Goal: Use online tool/utility: Utilize a website feature to perform a specific function

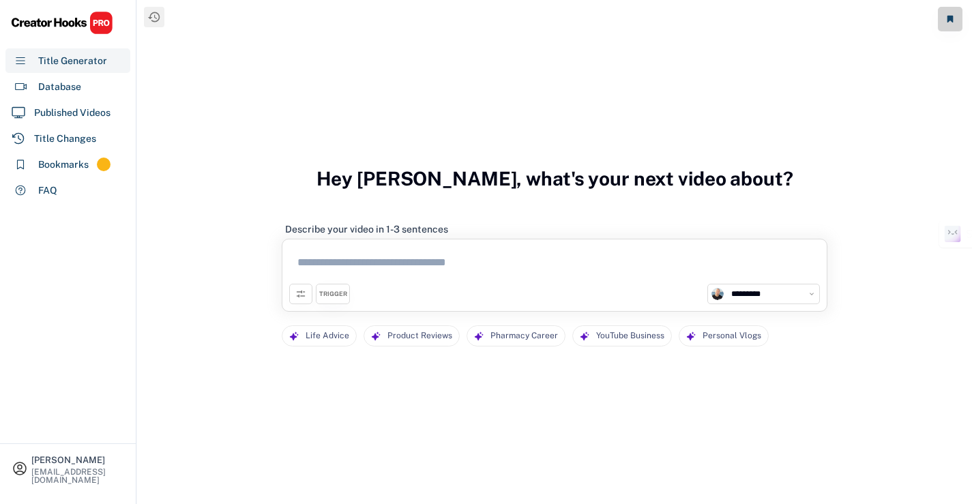
select select "**********"
click at [68, 87] on div "Database" at bounding box center [59, 87] width 43 height 14
select select "**********"
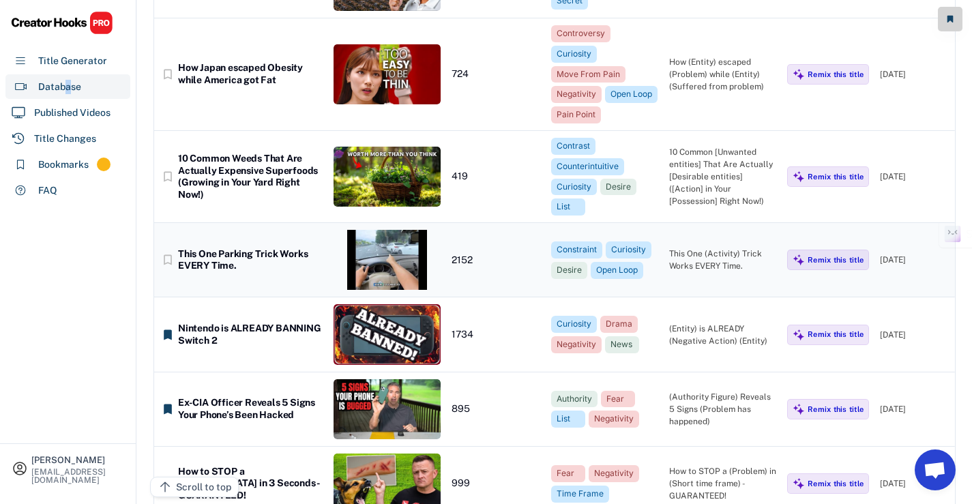
scroll to position [353, 0]
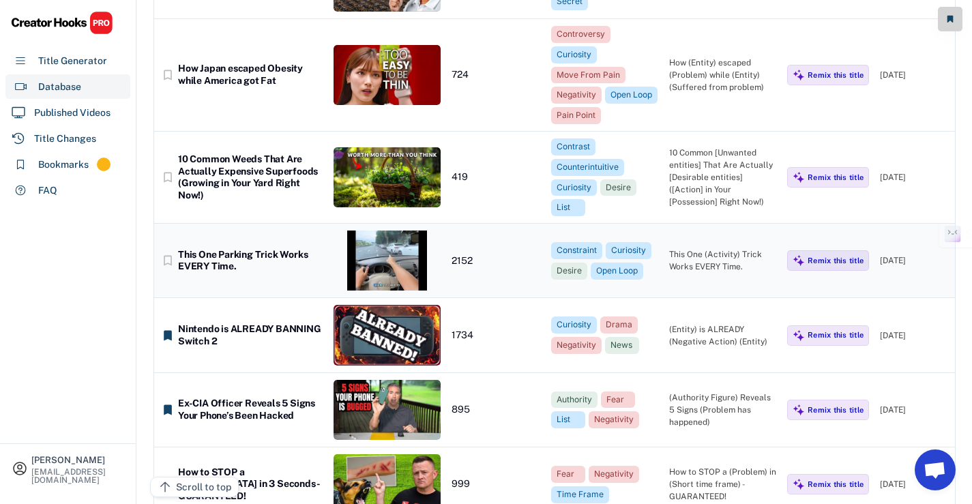
click at [278, 249] on div "This One Parking Trick Works EVERY Time." at bounding box center [250, 261] width 145 height 24
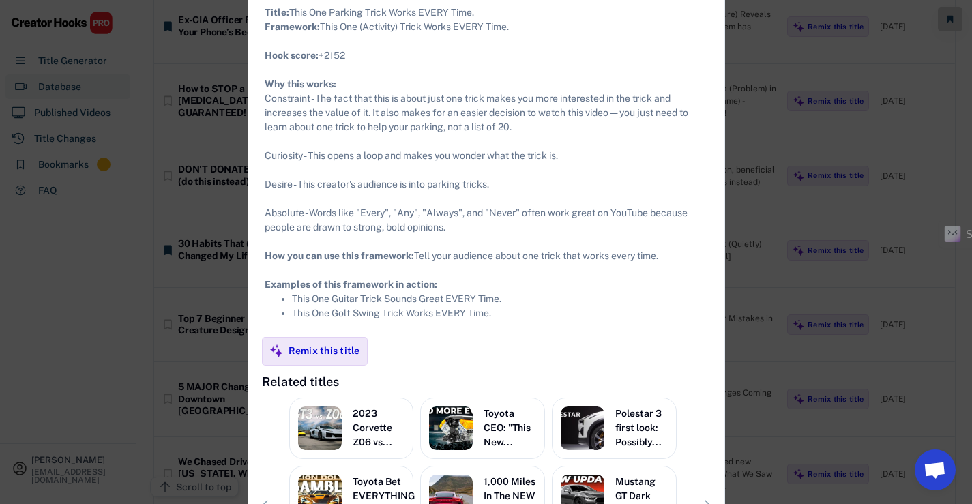
scroll to position [991, 0]
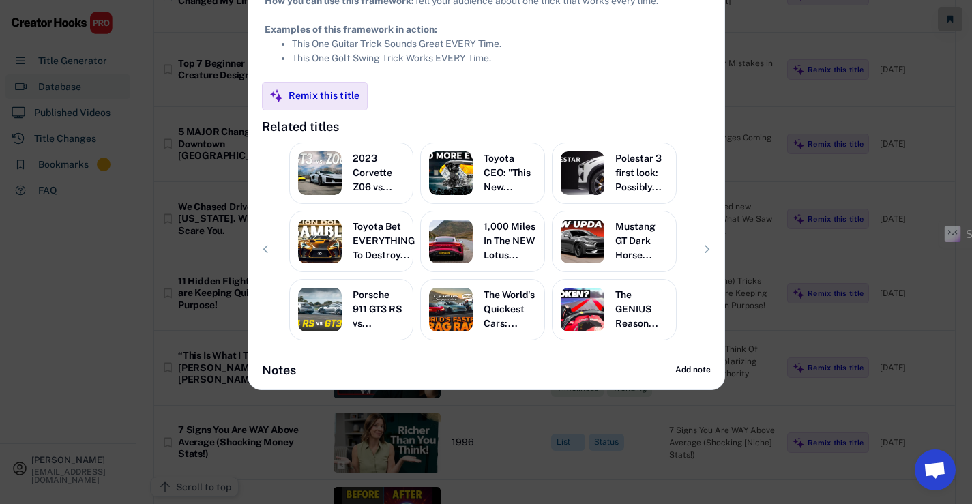
click at [792, 125] on div at bounding box center [486, 252] width 972 height 504
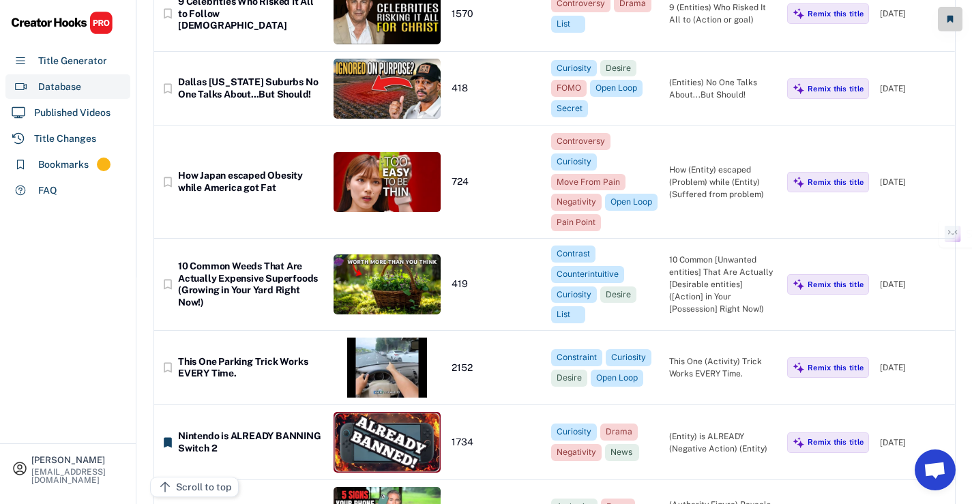
scroll to position [173, 0]
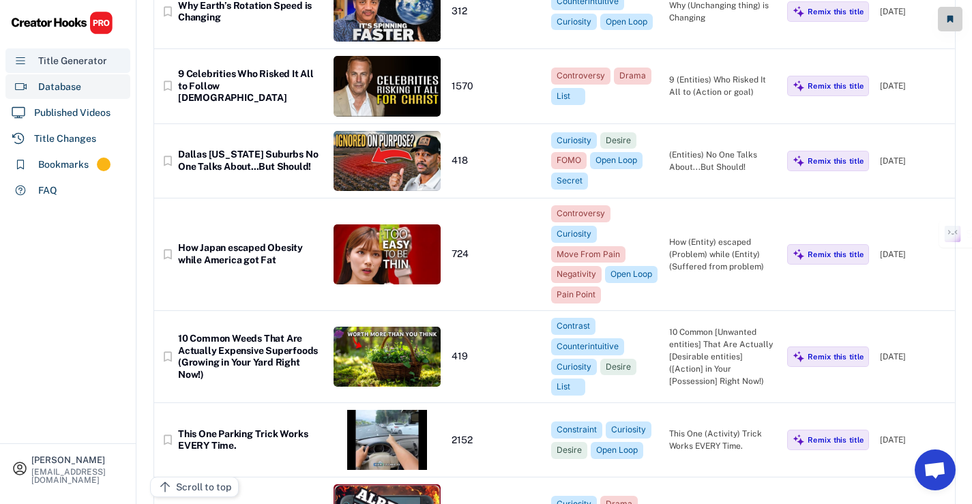
click at [86, 68] on div "Title Generator" at bounding box center [67, 60] width 125 height 25
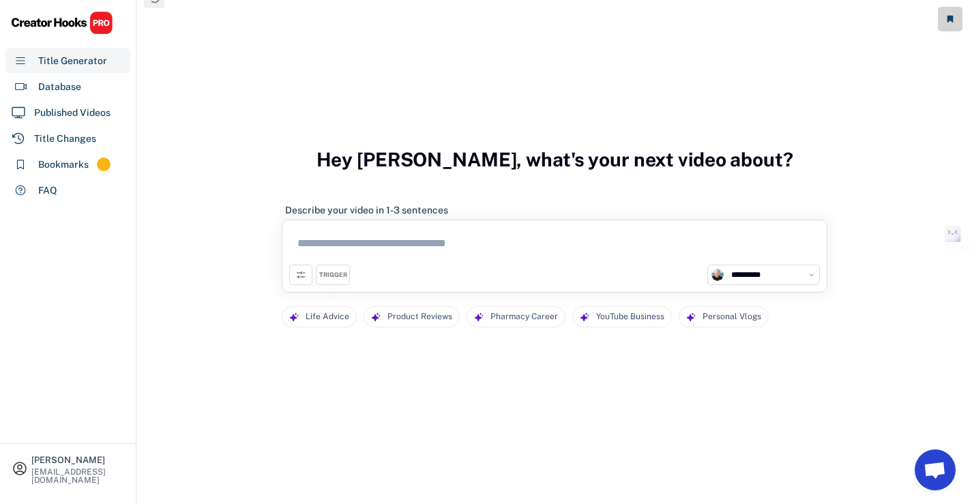
click at [584, 241] on textarea at bounding box center [554, 246] width 531 height 38
click at [584, 242] on textarea at bounding box center [554, 246] width 531 height 38
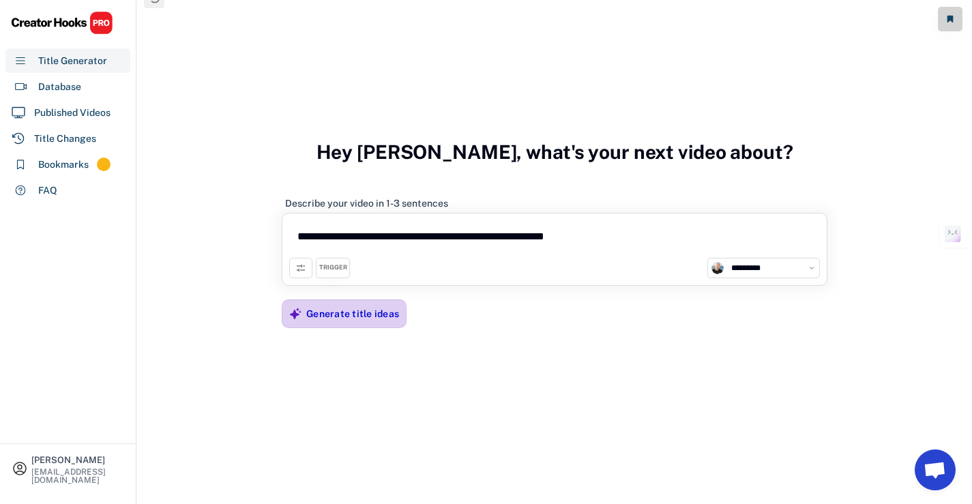
type textarea "**********"
click at [327, 320] on div "Generate title ideas" at bounding box center [352, 313] width 93 height 27
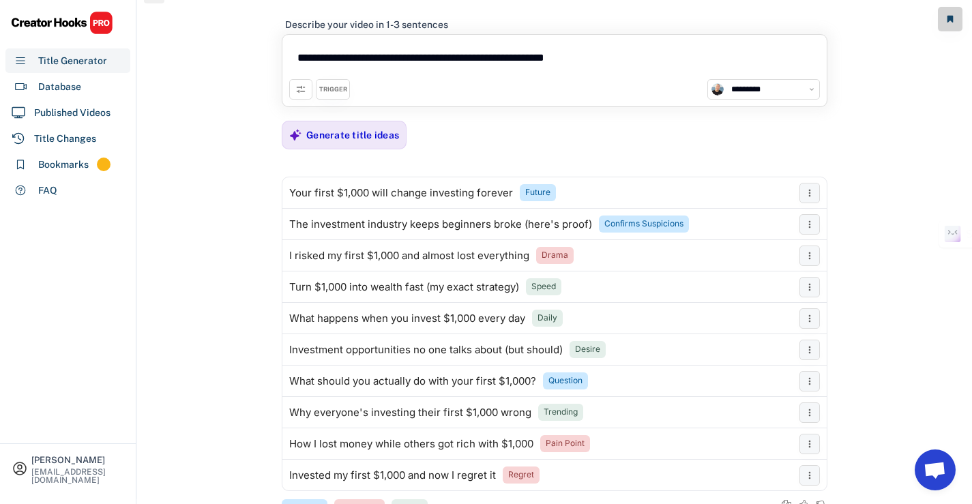
scroll to position [25, 0]
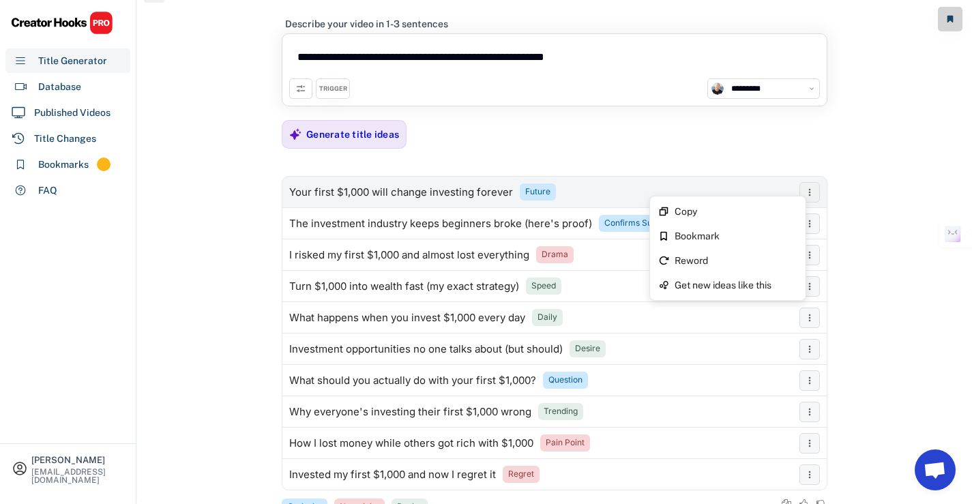
click at [801, 193] on button at bounding box center [809, 192] width 20 height 20
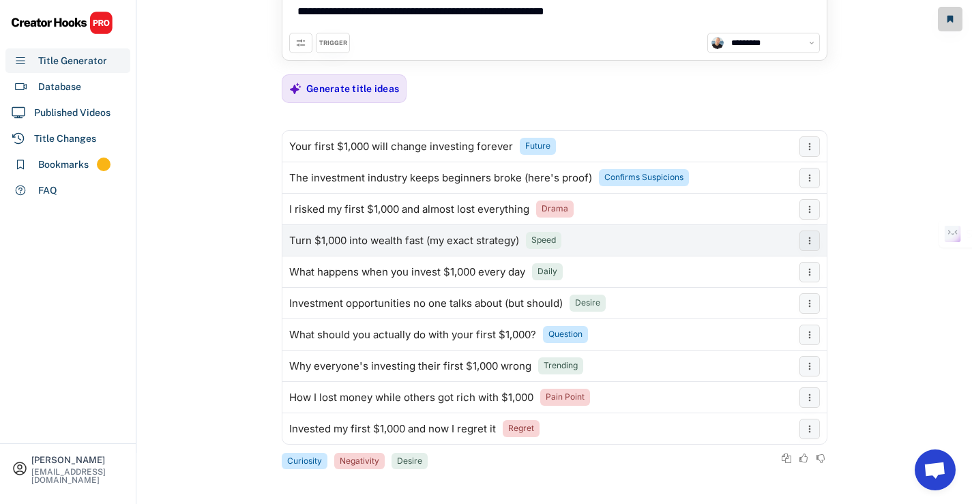
scroll to position [71, 0]
